Goal: Information Seeking & Learning: Learn about a topic

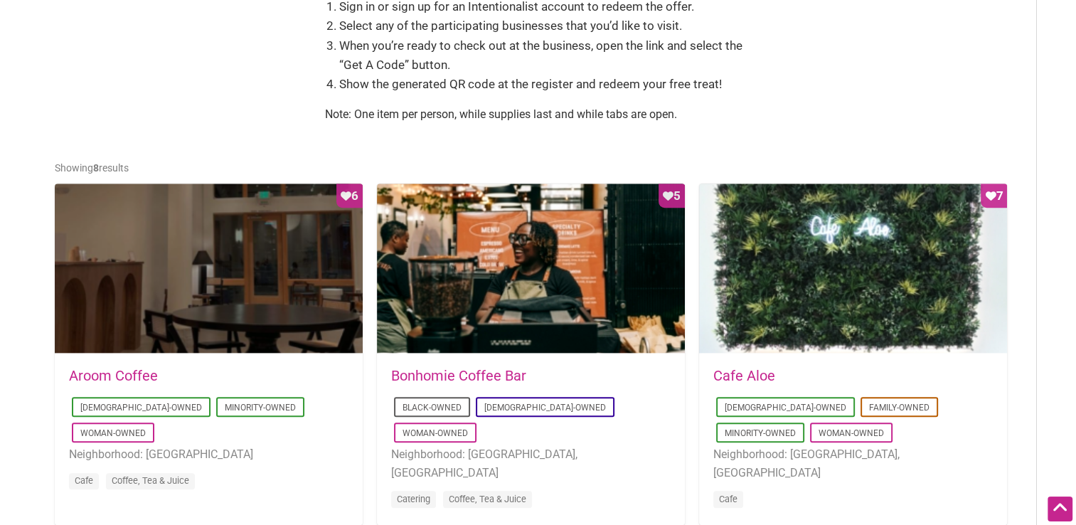
scroll to position [578, 0]
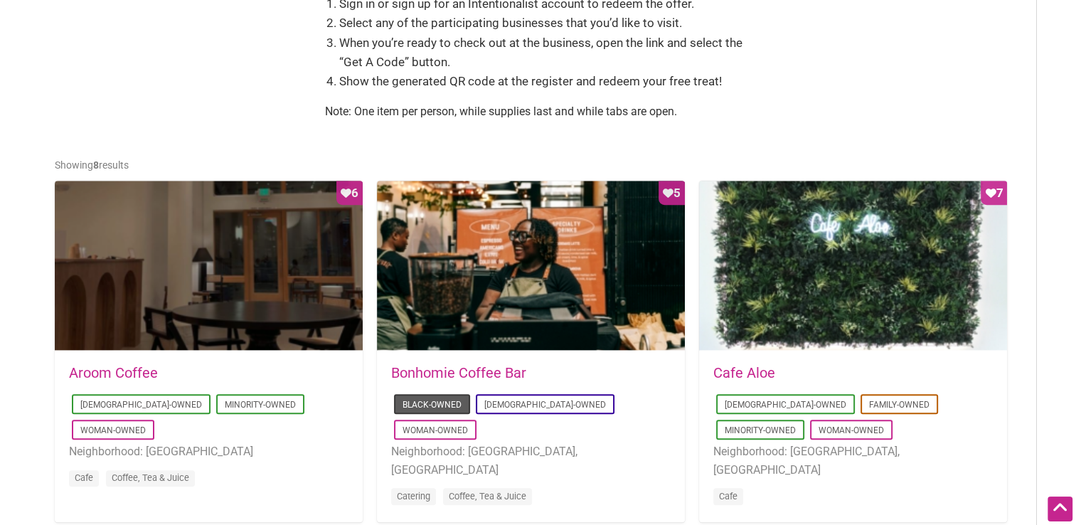
click at [414, 406] on link "Black-Owned" at bounding box center [432, 405] width 59 height 10
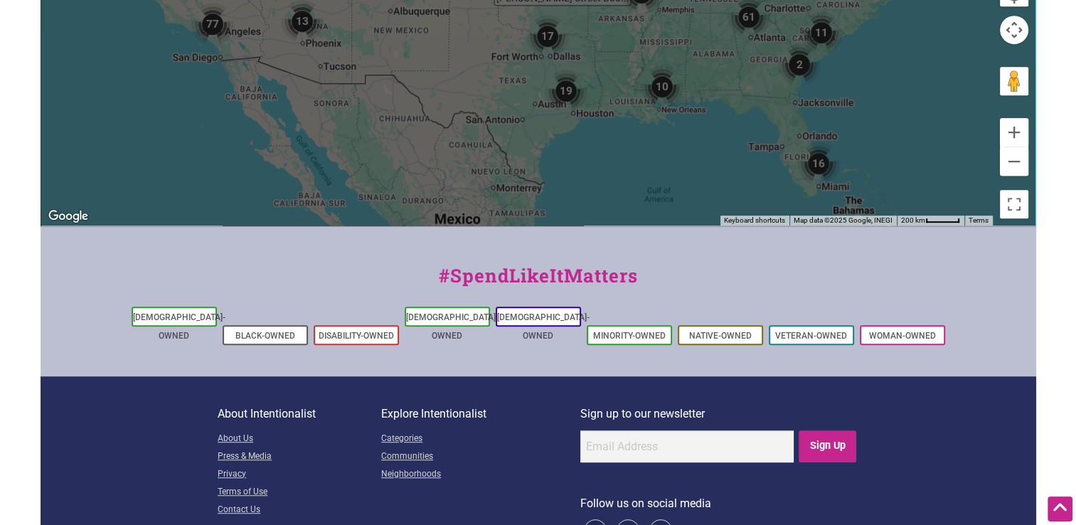
scroll to position [677, 0]
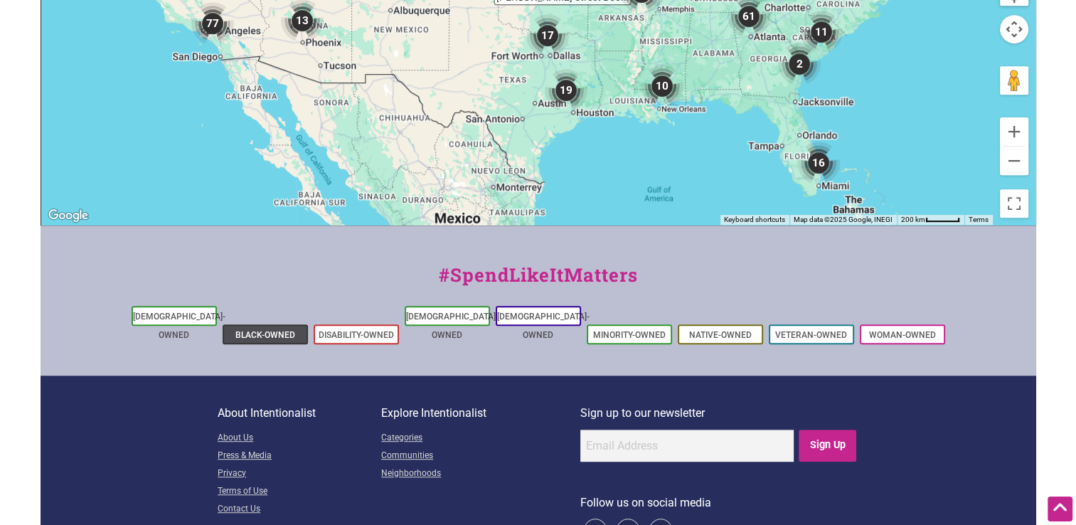
click at [279, 330] on link "Black-Owned" at bounding box center [265, 335] width 60 height 10
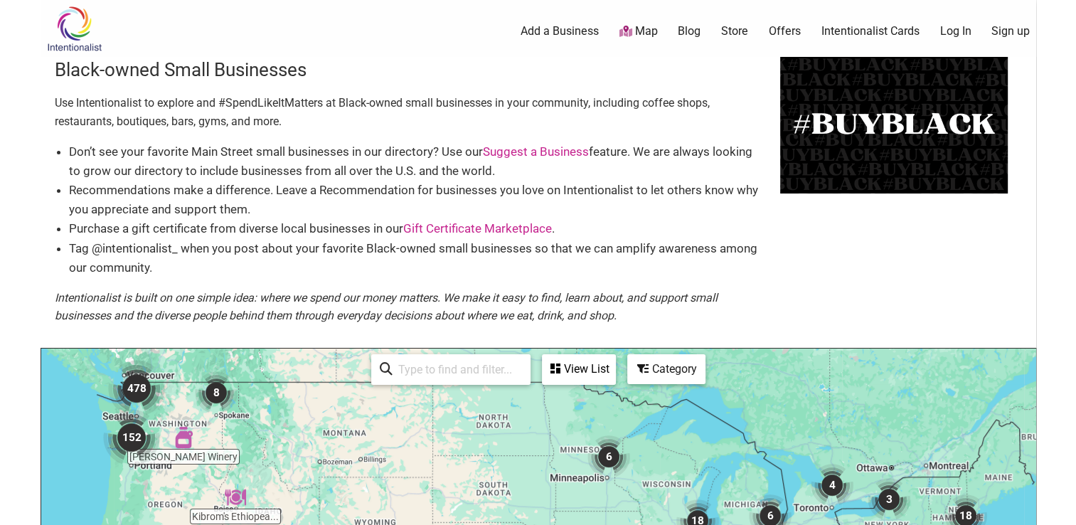
scroll to position [42, 0]
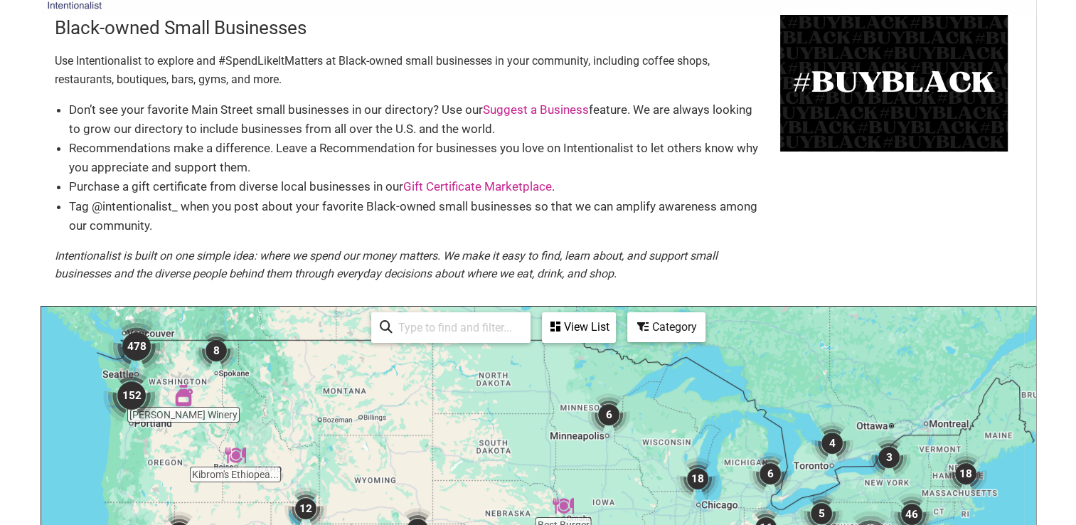
click at [131, 391] on img "152" at bounding box center [131, 395] width 68 height 68
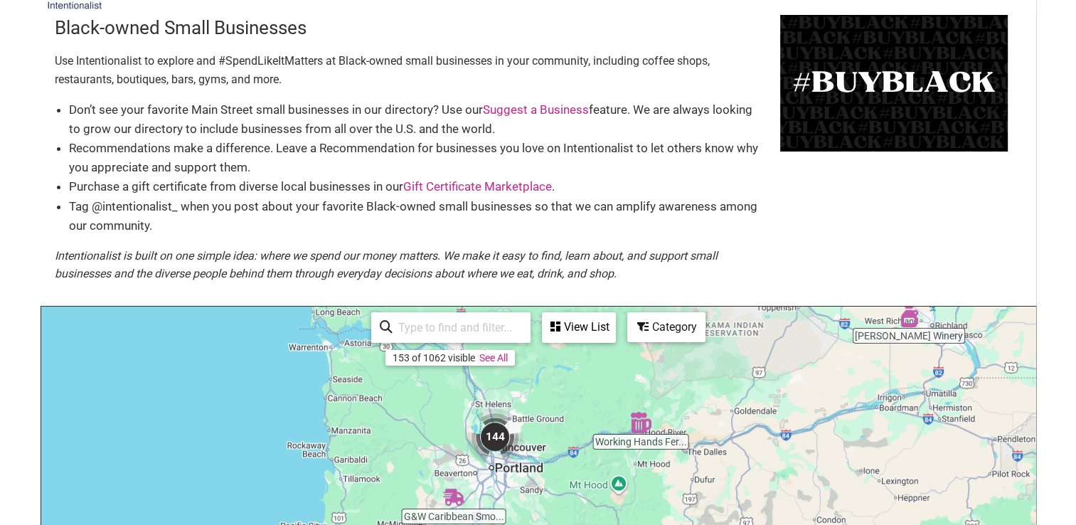
click at [595, 323] on div "View List" at bounding box center [579, 327] width 71 height 27
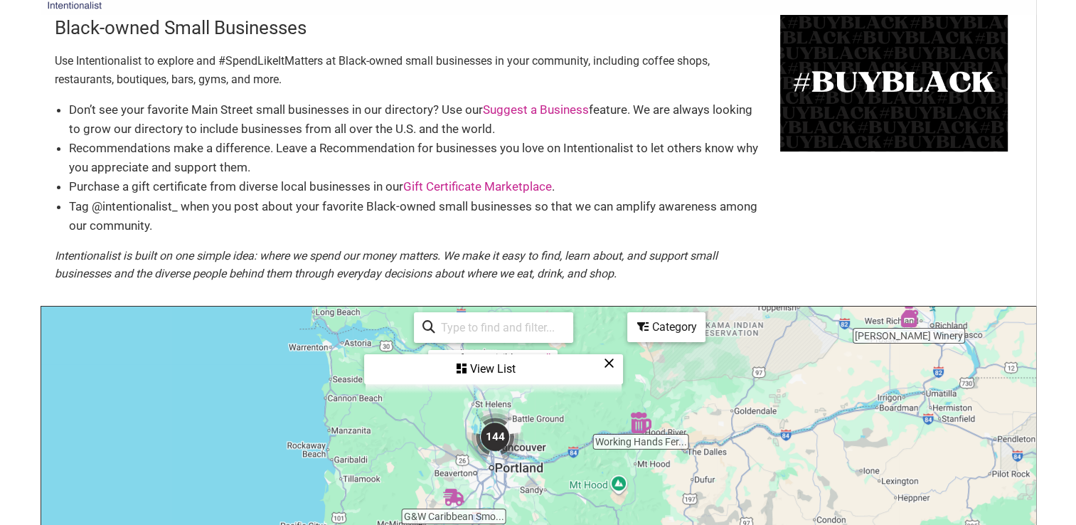
click at [512, 370] on div "View List" at bounding box center [494, 369] width 256 height 27
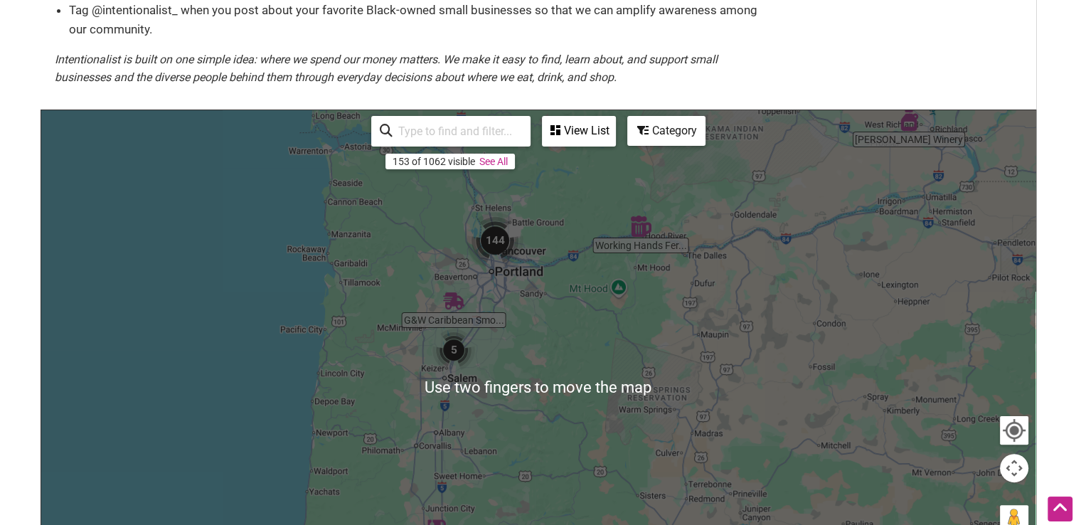
scroll to position [233, 0]
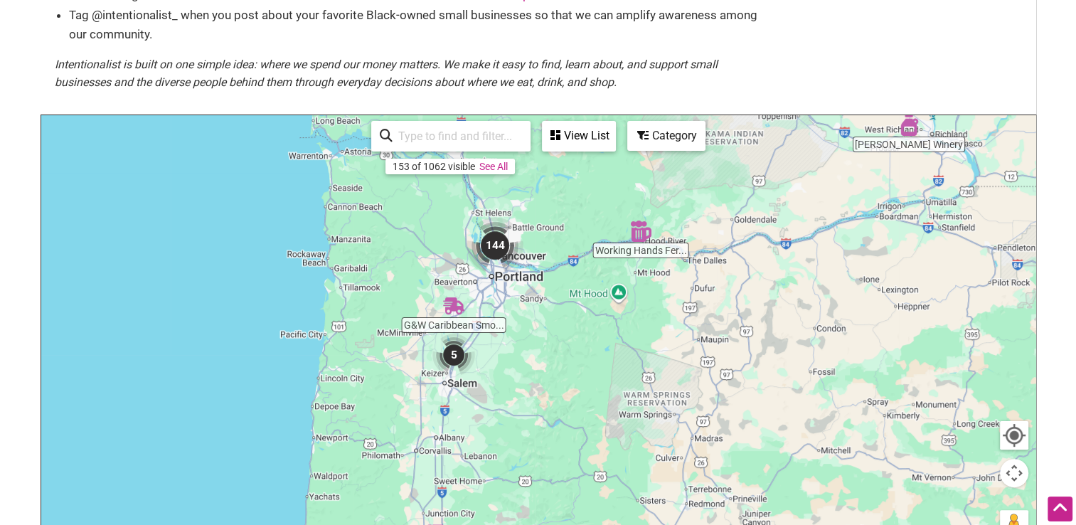
click at [506, 171] on div "153 of 1062 visible See All" at bounding box center [450, 167] width 129 height 16
click at [500, 168] on link "See All" at bounding box center [493, 166] width 28 height 11
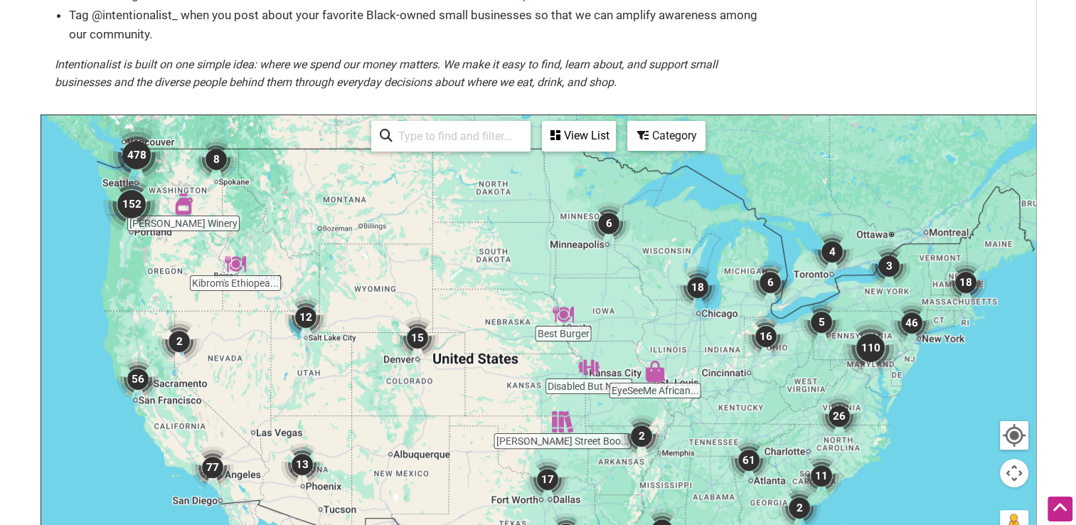
click at [139, 199] on img "152" at bounding box center [131, 204] width 68 height 68
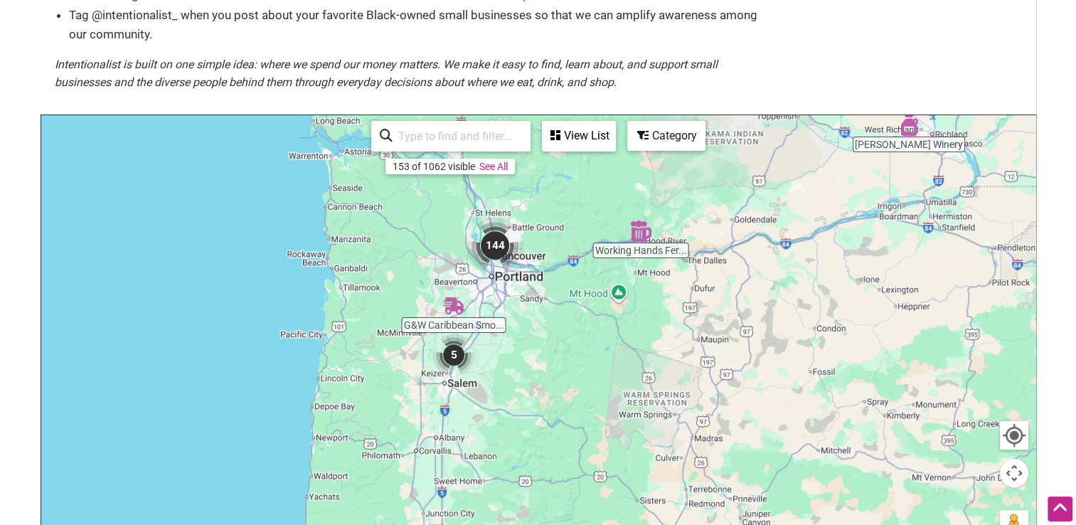
click at [454, 356] on img "5" at bounding box center [454, 355] width 54 height 54
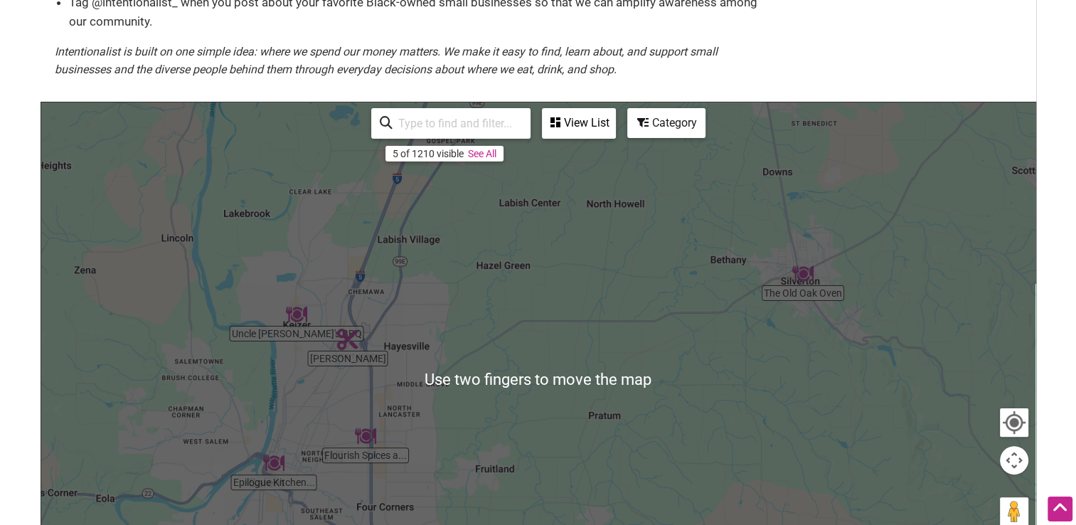
scroll to position [253, 0]
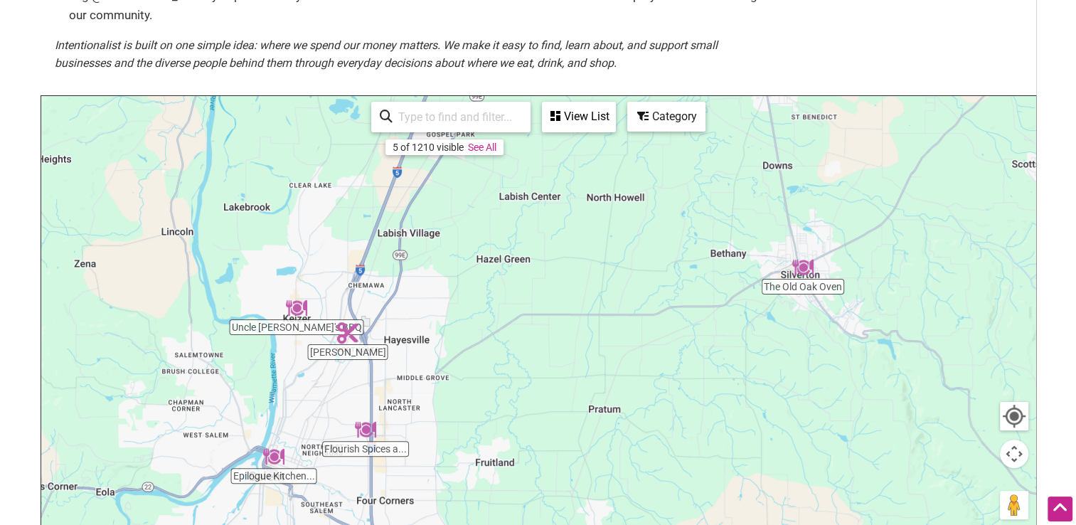
click at [496, 157] on div "To navigate, press the arrow keys." at bounding box center [538, 372] width 995 height 553
click at [492, 144] on link "See All" at bounding box center [482, 147] width 28 height 11
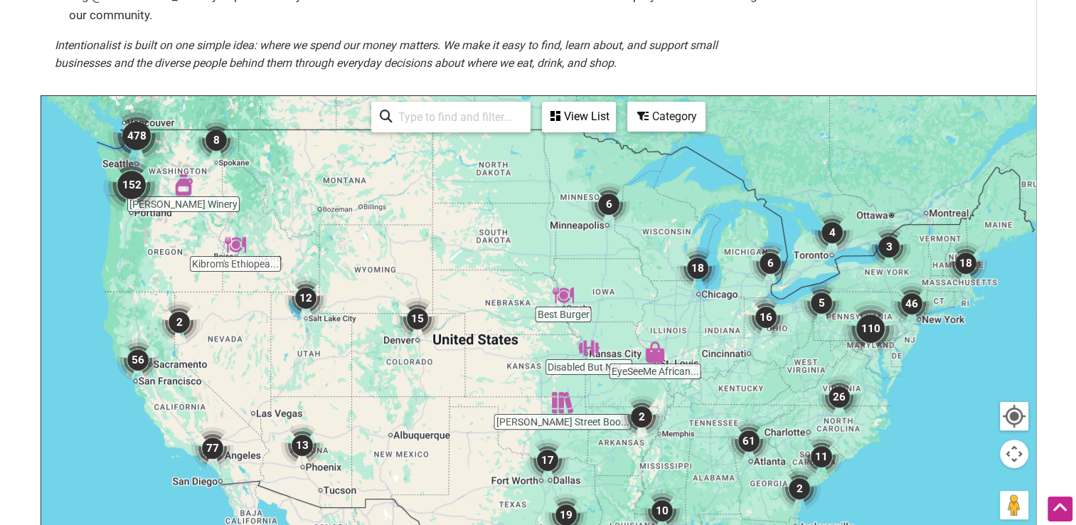
scroll to position [304, 0]
